Goal: Book appointment/travel/reservation

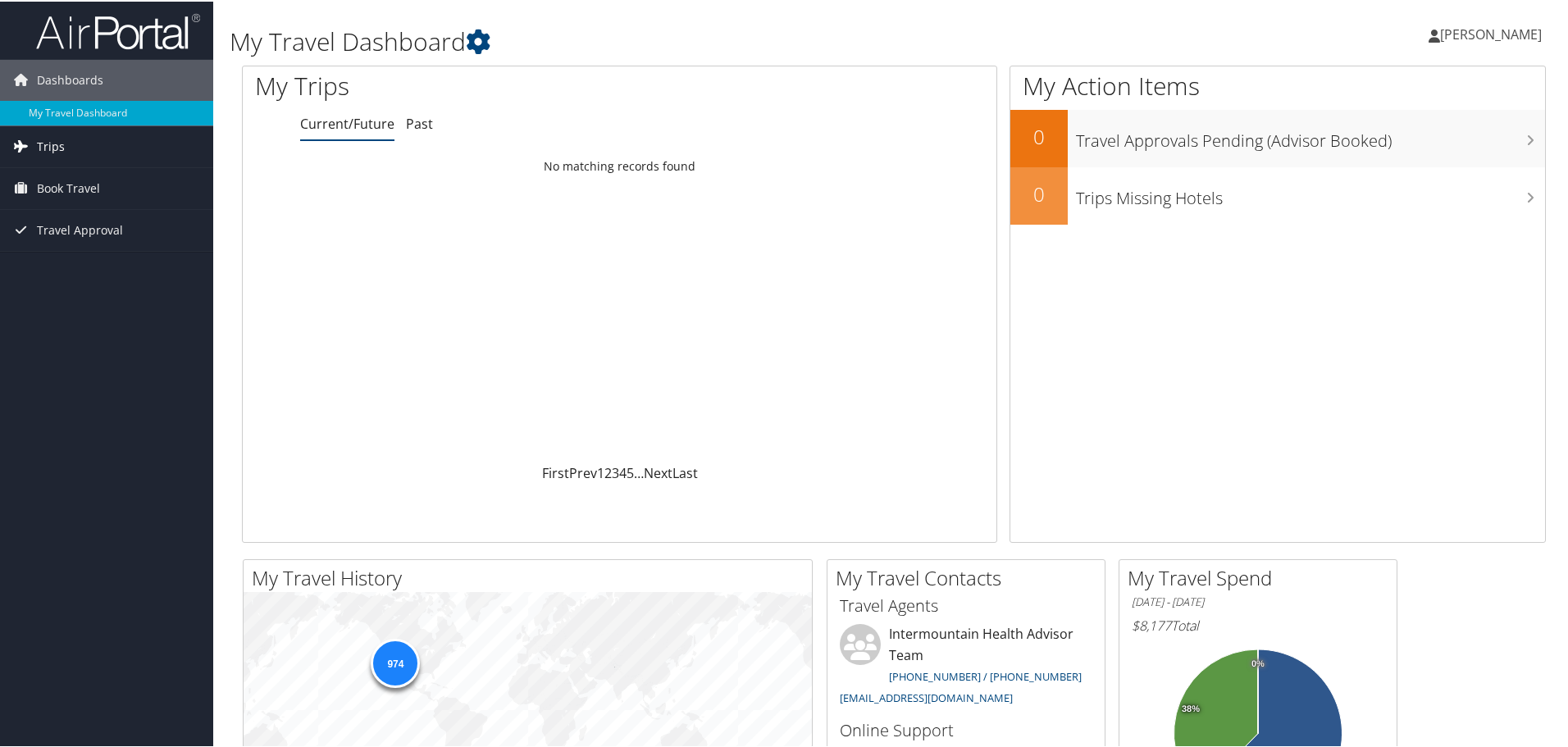
click at [76, 145] on link "Trips" at bounding box center [106, 145] width 213 height 41
click at [73, 263] on span "Book Travel" at bounding box center [69, 261] width 63 height 41
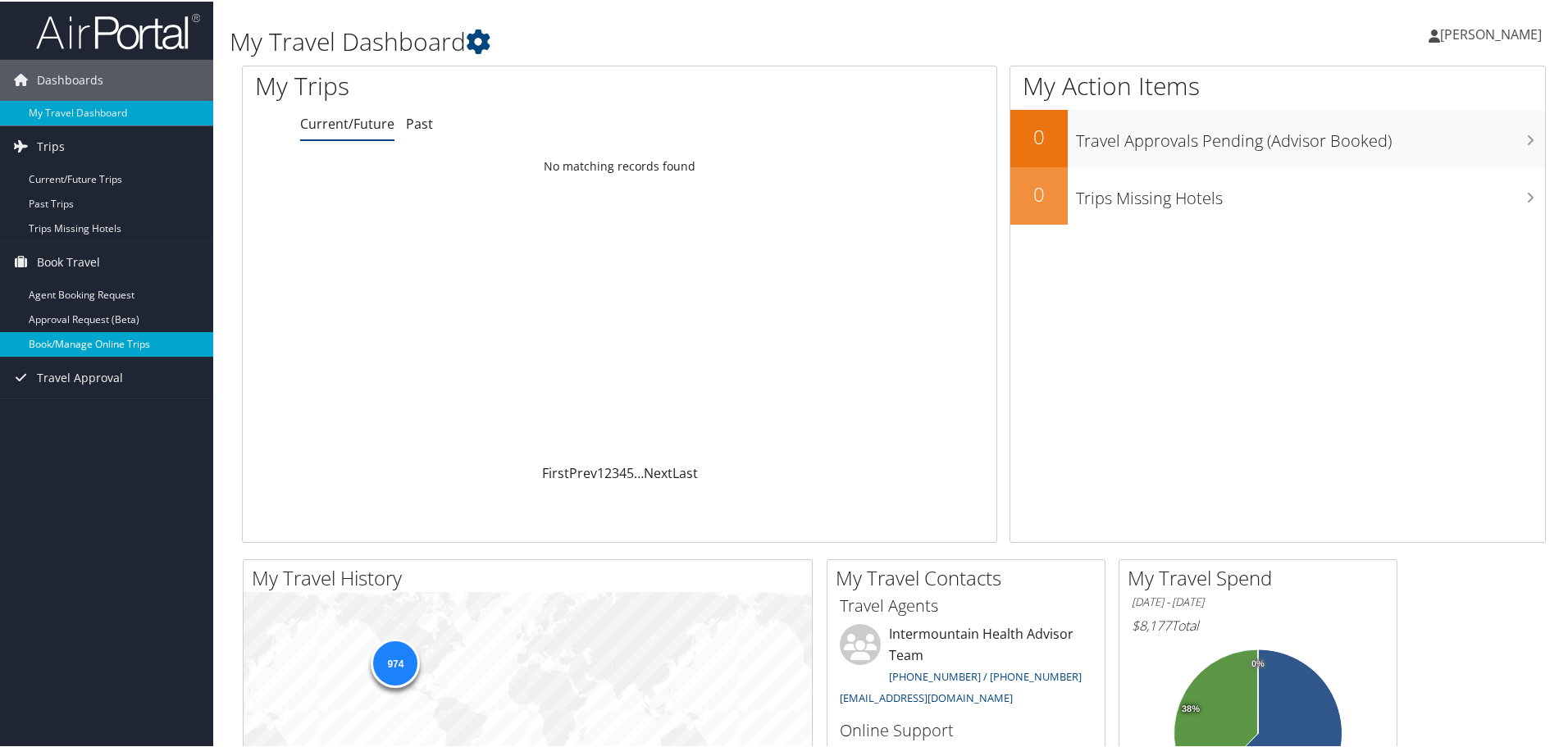
click at [91, 349] on link "Book/Manage Online Trips" at bounding box center [106, 343] width 213 height 24
